Goal: Find specific page/section: Find specific page/section

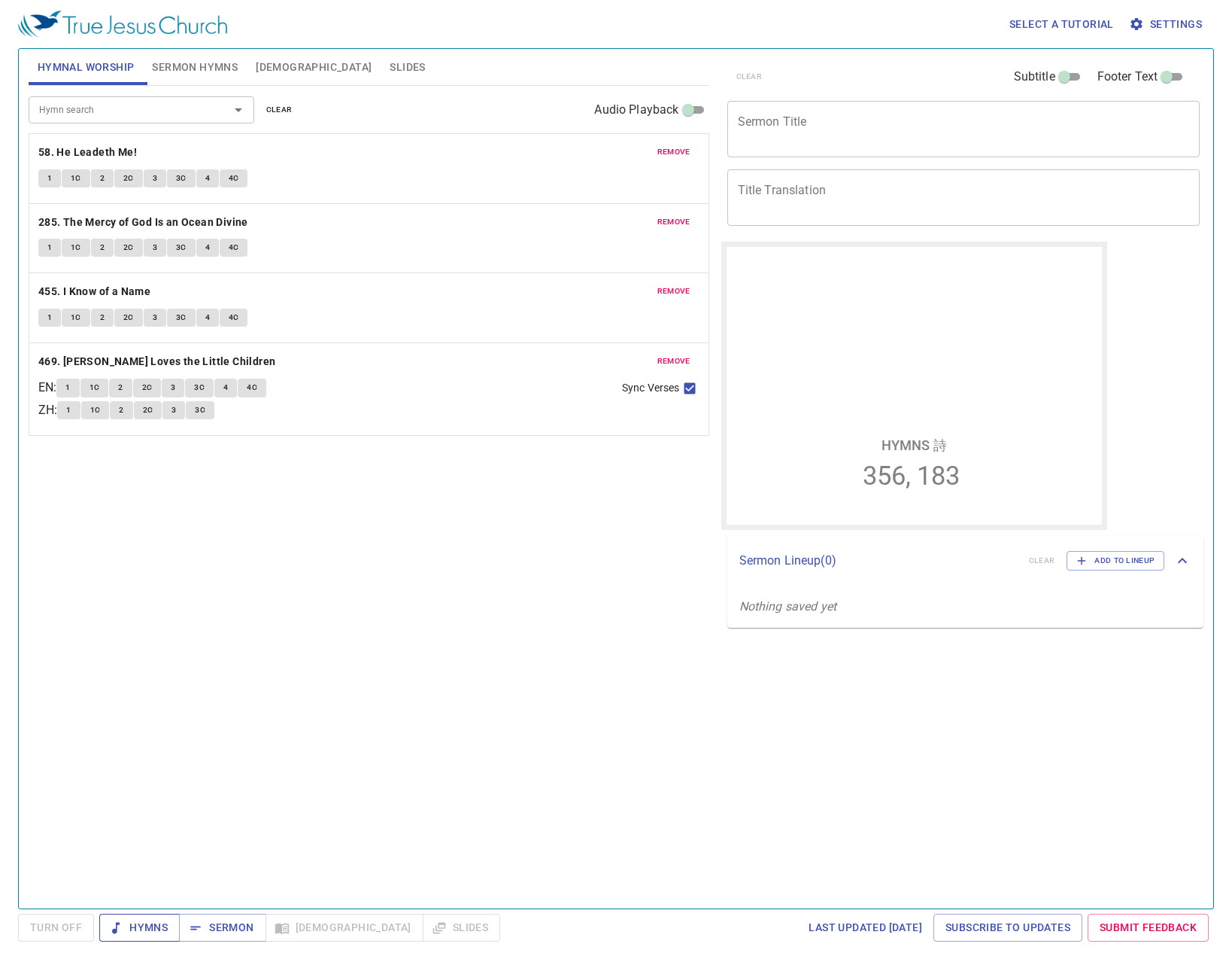
click at [148, 931] on span "Hymns" at bounding box center [139, 928] width 56 height 19
click at [248, 510] on div "Hymn search Hymn search clear Audio Playback remove 58. He Leadeth Me! 1 1C 2 2…" at bounding box center [369, 491] width 681 height 810
